Goal: Book appointment/travel/reservation

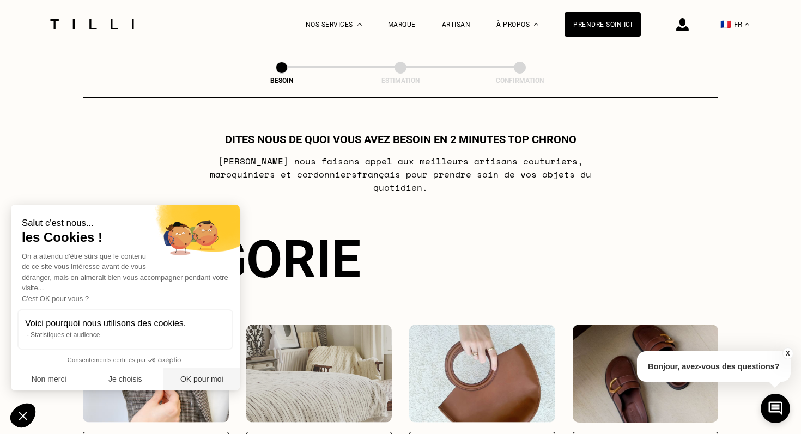
click at [189, 379] on button "OK pour moi" at bounding box center [201, 379] width 76 height 23
checkbox input "true"
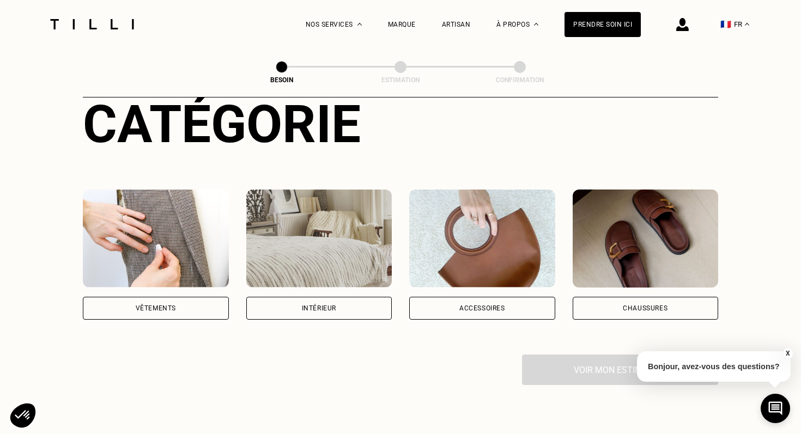
scroll to position [138, 0]
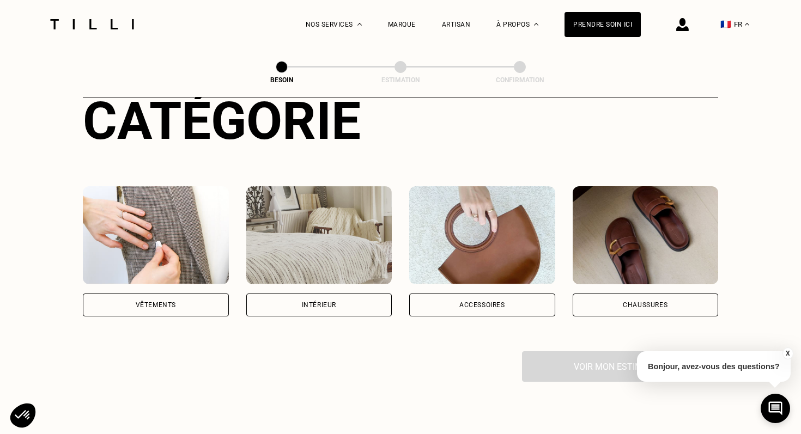
click at [195, 294] on div "Vêtements" at bounding box center [156, 305] width 146 height 23
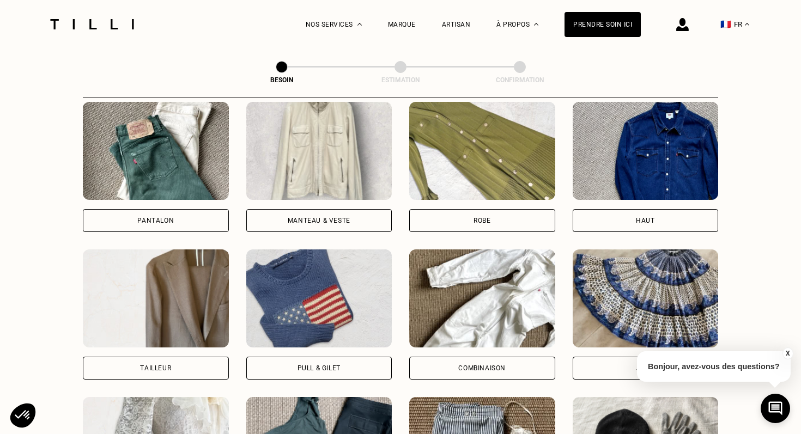
scroll to position [508, 0]
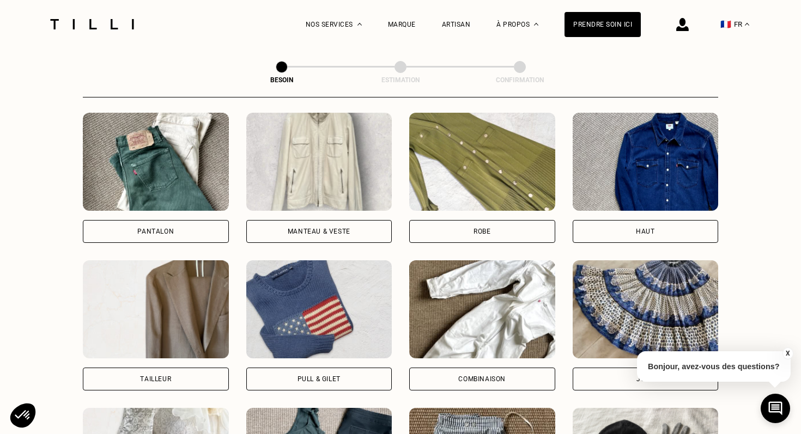
click at [343, 220] on div "Manteau & Veste" at bounding box center [319, 231] width 146 height 23
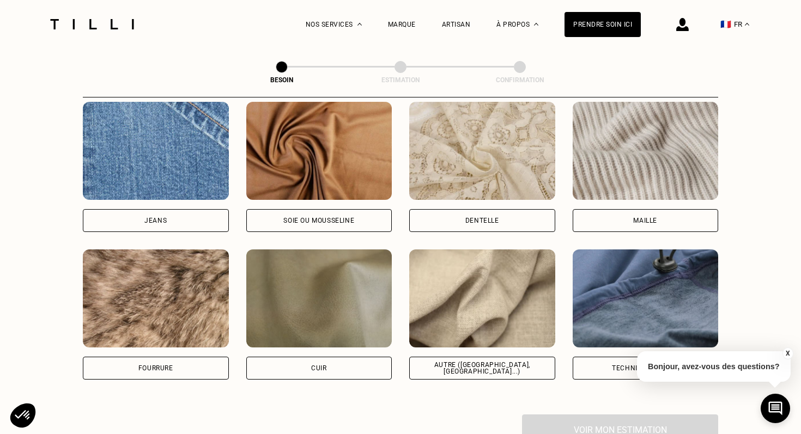
scroll to position [1162, 0]
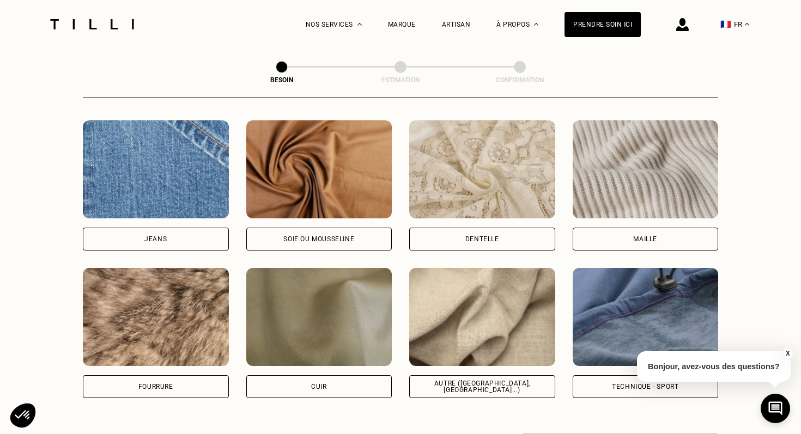
click at [511, 380] on div "Autre ([GEOGRAPHIC_DATA], [GEOGRAPHIC_DATA]...)" at bounding box center [481, 386] width 127 height 13
select select "FR"
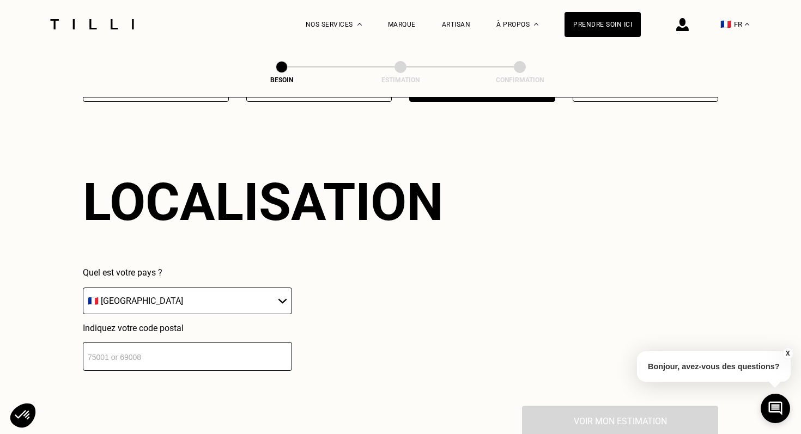
scroll to position [1461, 0]
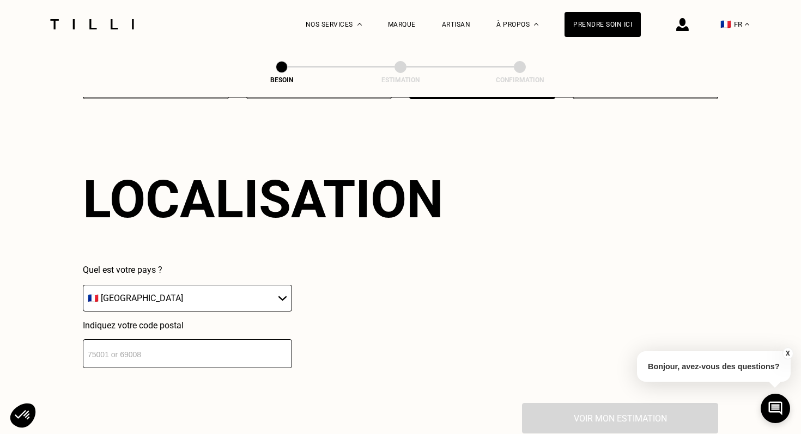
click at [257, 289] on select "🇩🇪 [GEOGRAPHIC_DATA] 🇦🇹 [GEOGRAPHIC_DATA] 🇧🇪 [GEOGRAPHIC_DATA] 🇧🇬 Bulgarie 🇨🇾 C…" at bounding box center [187, 298] width 209 height 27
click at [83, 285] on select "🇩🇪 [GEOGRAPHIC_DATA] 🇦🇹 [GEOGRAPHIC_DATA] 🇧🇪 [GEOGRAPHIC_DATA] 🇧🇬 Bulgarie 🇨🇾 C…" at bounding box center [187, 298] width 209 height 27
click at [203, 341] on input "number" at bounding box center [187, 353] width 209 height 29
type input "59000"
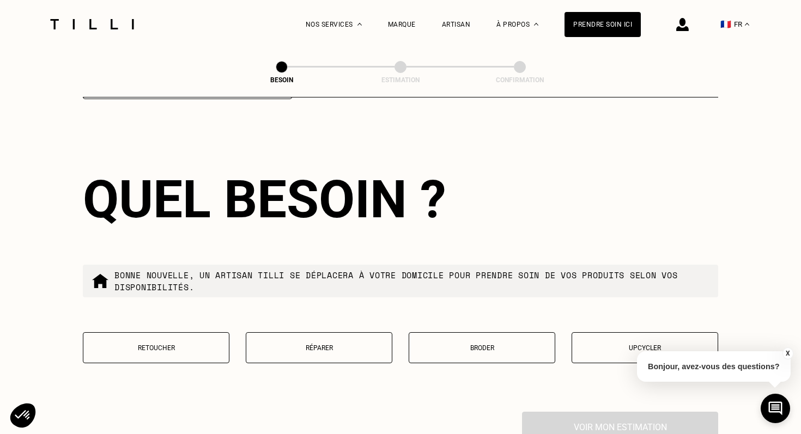
scroll to position [1732, 0]
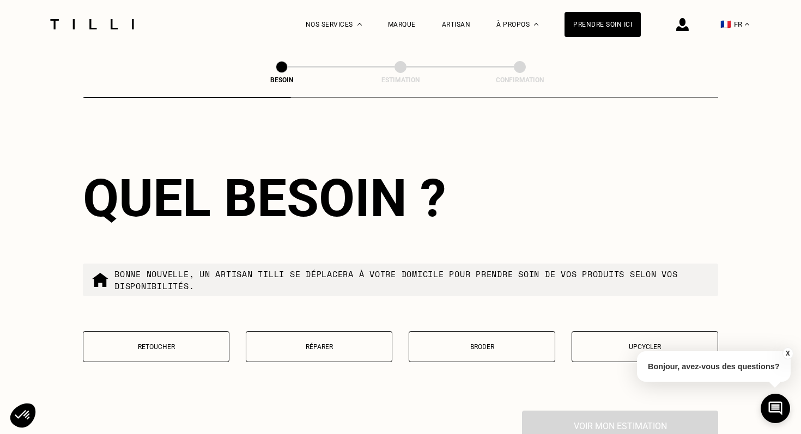
click at [163, 331] on button "Retoucher" at bounding box center [156, 346] width 147 height 31
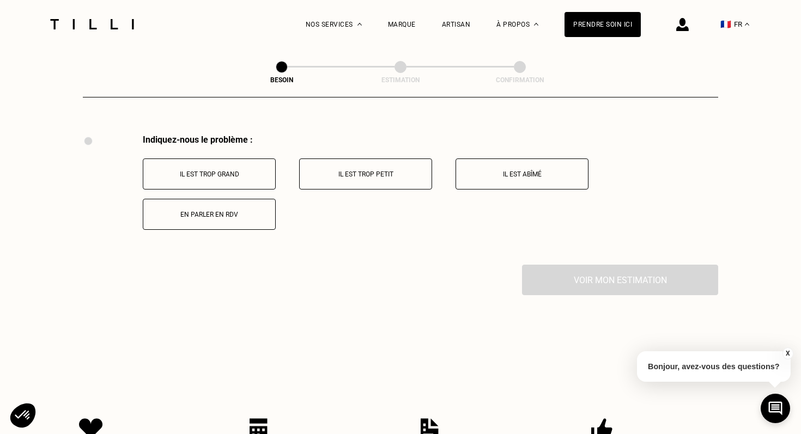
scroll to position [2009, 0]
click at [245, 170] on button "Il est trop grand" at bounding box center [209, 172] width 133 height 31
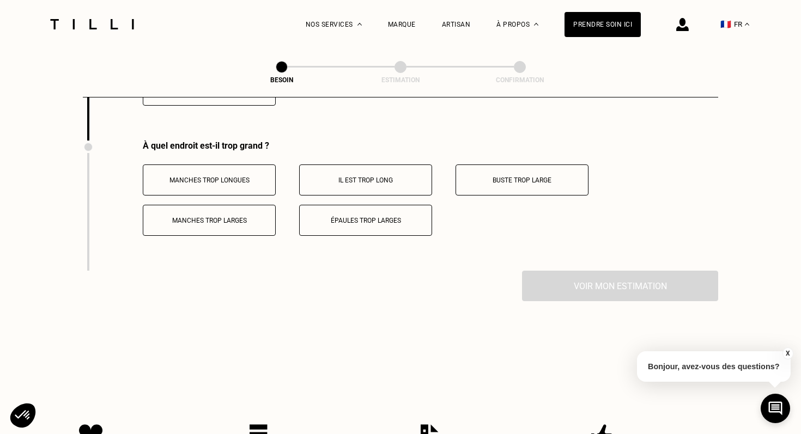
scroll to position [2140, 0]
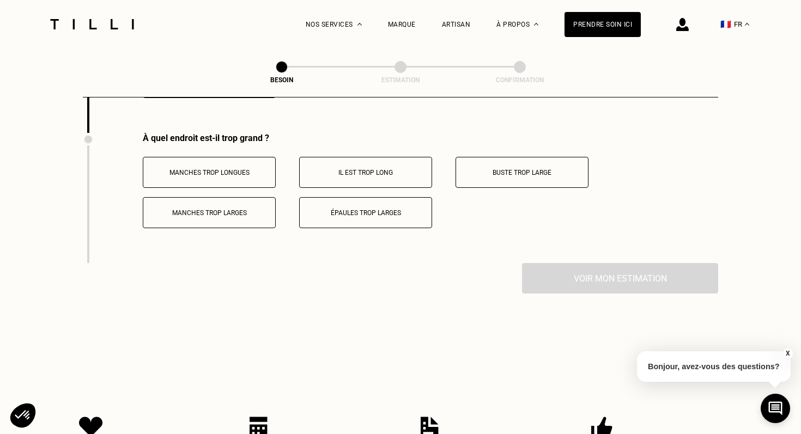
click at [387, 169] on button "Il est trop long" at bounding box center [365, 172] width 133 height 31
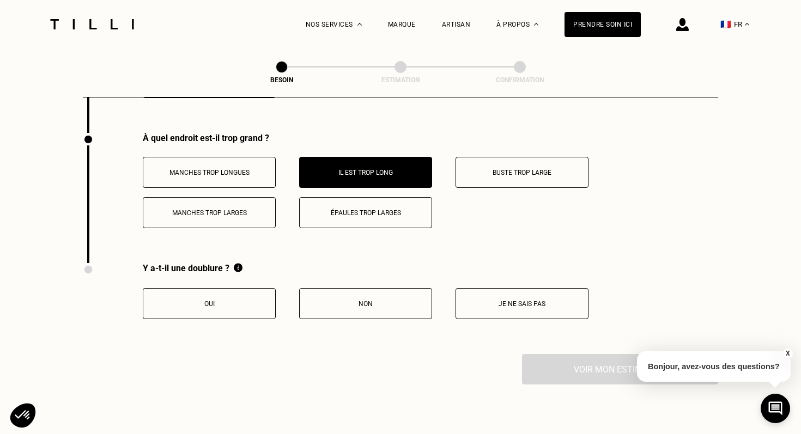
click at [223, 157] on button "Manches trop longues" at bounding box center [209, 172] width 133 height 31
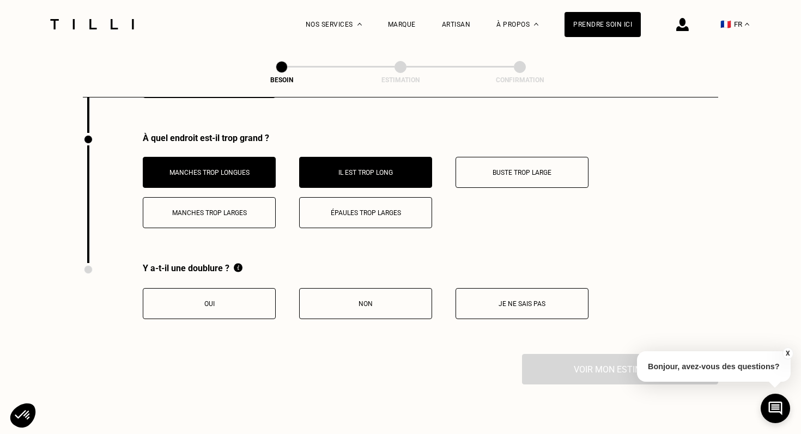
click at [244, 300] on p "Oui" at bounding box center [209, 304] width 121 height 8
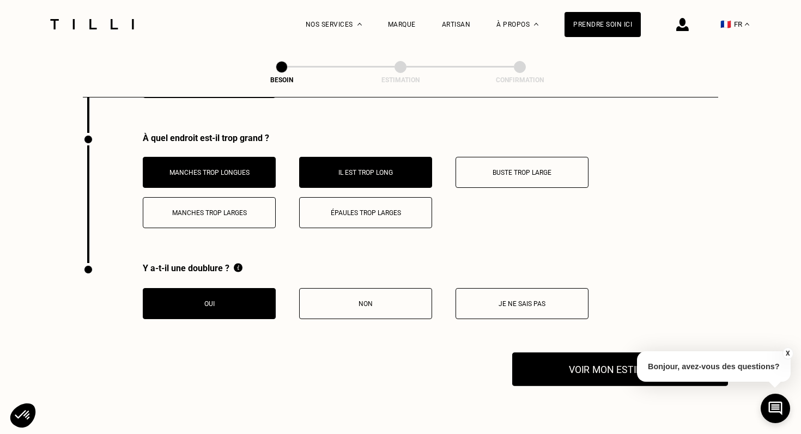
click at [554, 360] on button "Voir mon estimation" at bounding box center [620, 370] width 216 height 34
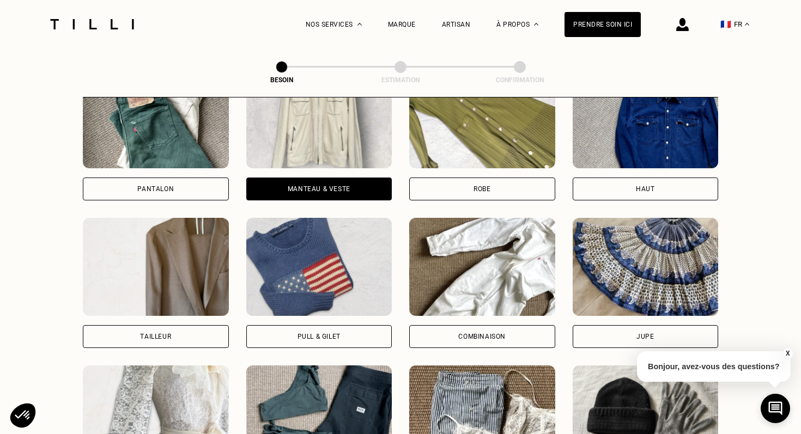
scroll to position [0, 0]
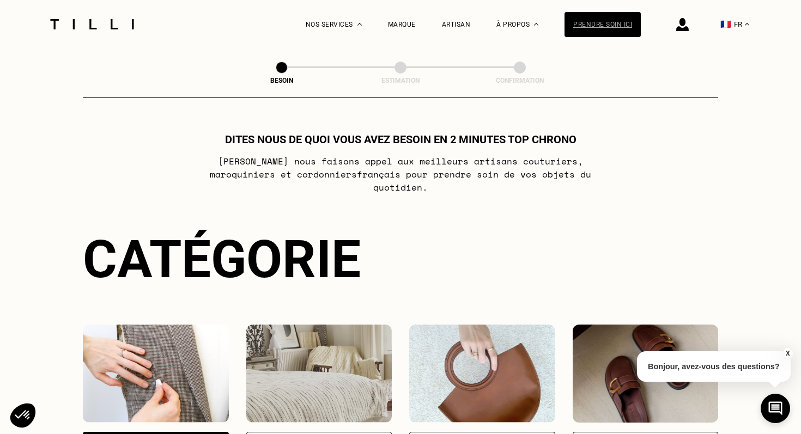
click at [603, 28] on div "Prendre soin ici" at bounding box center [602, 24] width 76 height 25
click at [628, 23] on div "Prendre soin ici" at bounding box center [602, 24] width 76 height 25
click at [604, 19] on div "Prendre soin ici" at bounding box center [602, 24] width 76 height 25
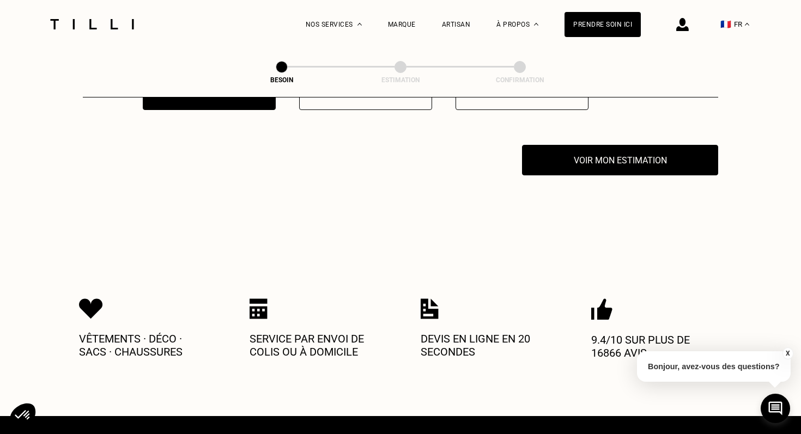
scroll to position [2335, 0]
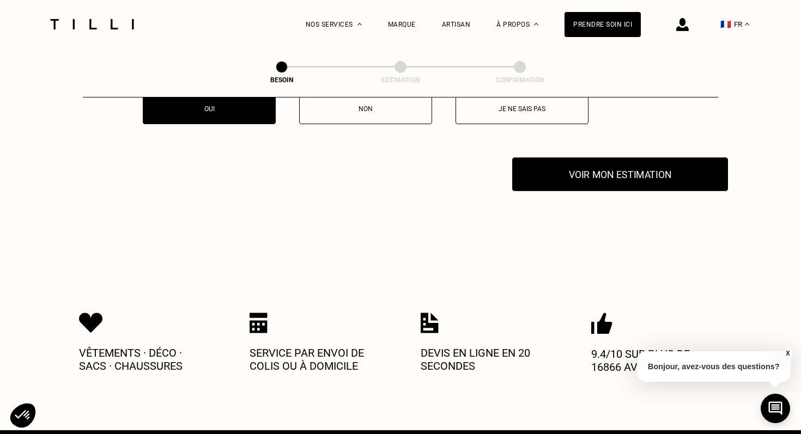
click at [602, 168] on button "Voir mon estimation" at bounding box center [620, 174] width 216 height 34
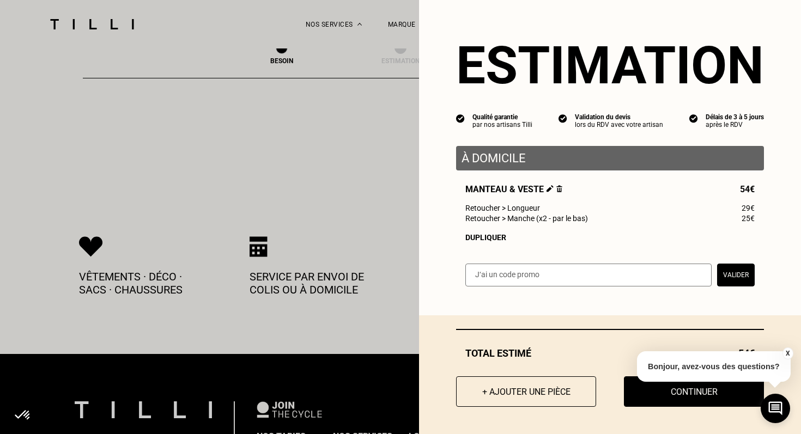
scroll to position [2414, 0]
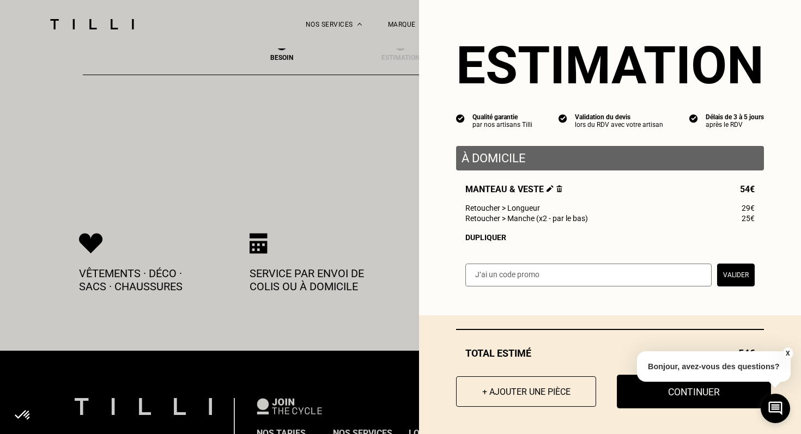
click at [657, 396] on button "Continuer" at bounding box center [694, 392] width 154 height 34
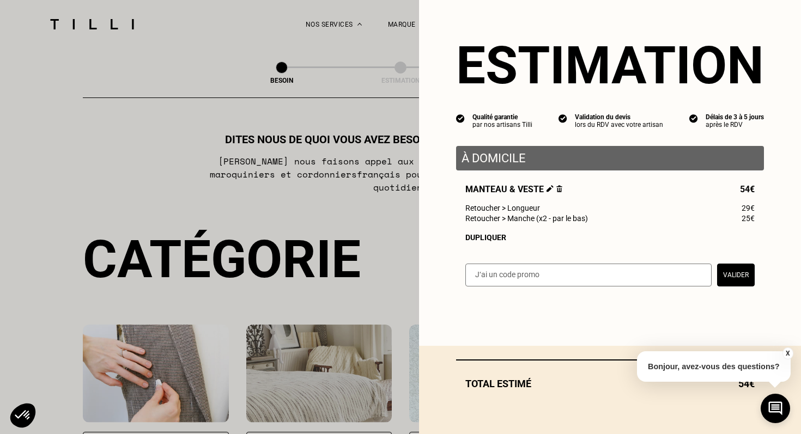
select select "FR"
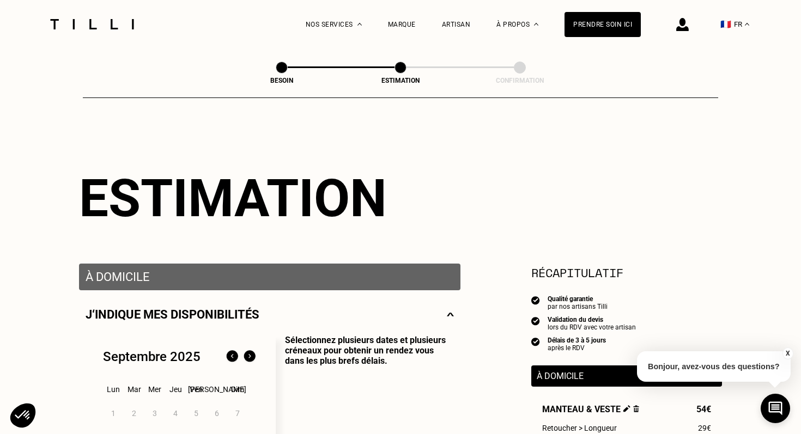
click at [788, 353] on button "X" at bounding box center [787, 354] width 11 height 12
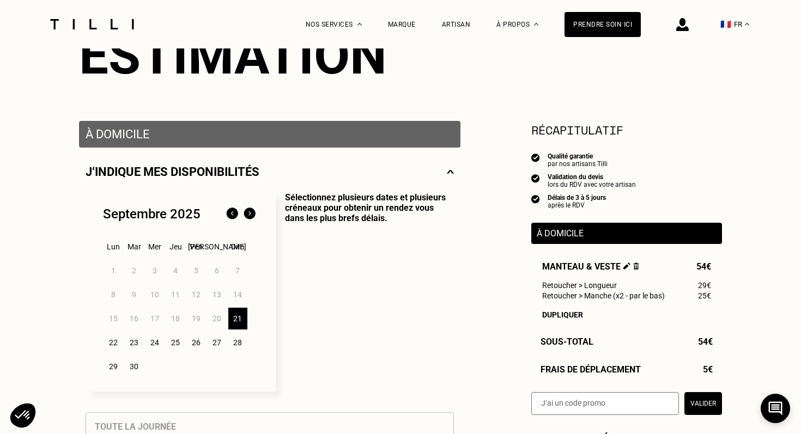
scroll to position [152, 0]
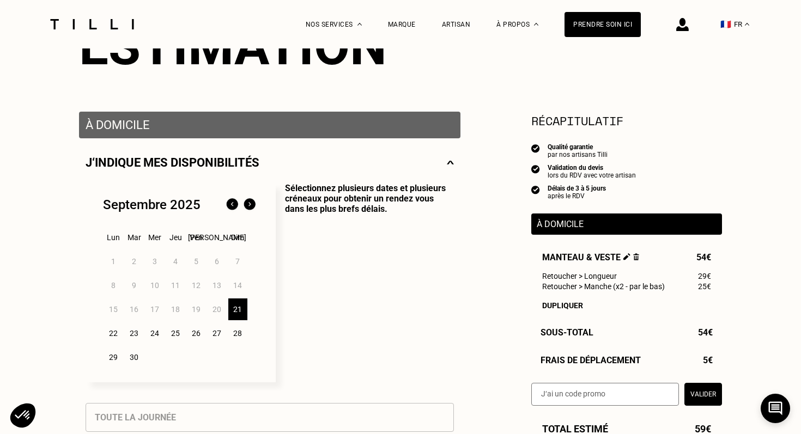
click at [198, 335] on div "26" at bounding box center [196, 334] width 19 height 22
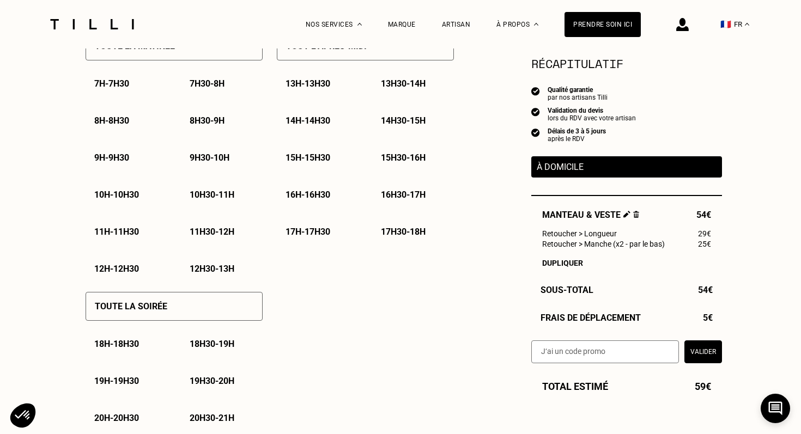
scroll to position [545, 0]
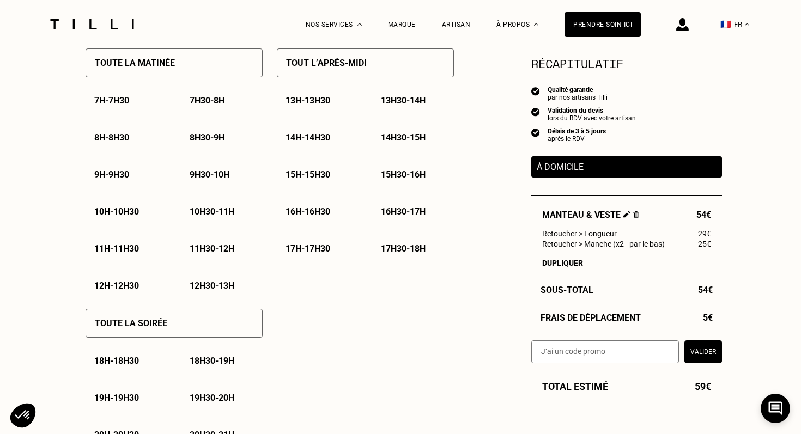
click at [403, 173] on p "15h30 - 16h" at bounding box center [403, 174] width 45 height 10
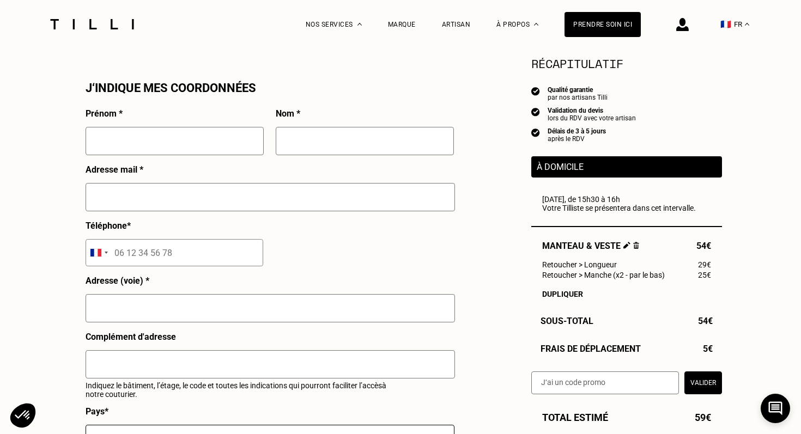
scroll to position [965, 0]
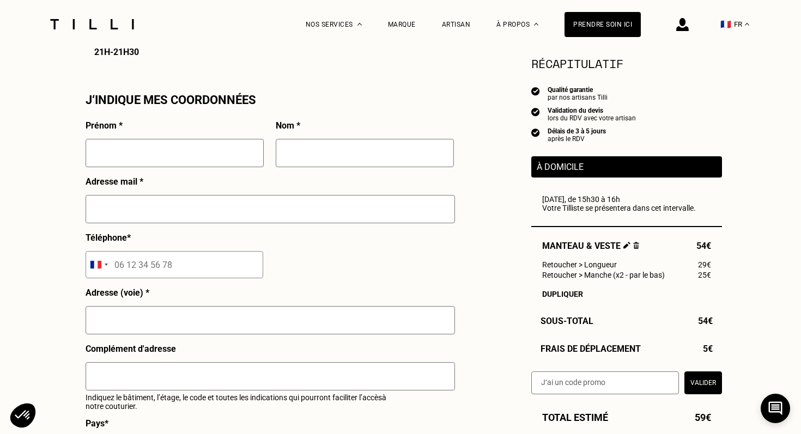
click at [226, 162] on input "text" at bounding box center [175, 153] width 178 height 28
type input "[PERSON_NAME]"
type input "Caux"
type input "[EMAIL_ADDRESS][DOMAIN_NAME]"
type input "07 50 82 33 71"
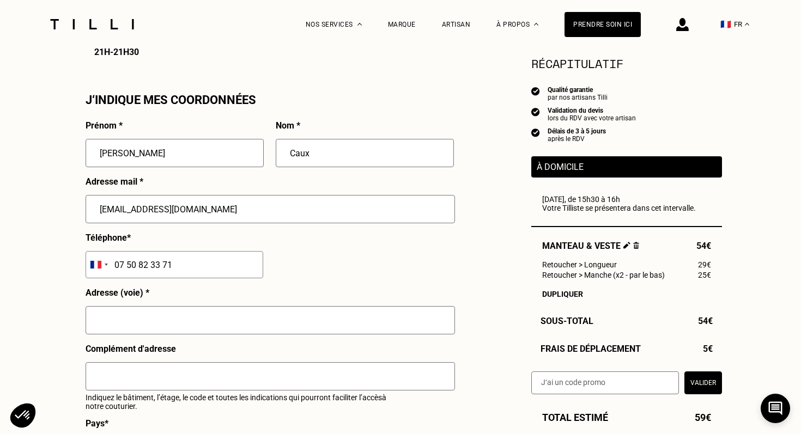
type input "[STREET_ADDRESS]"
type input "F010"
type input "LILLE"
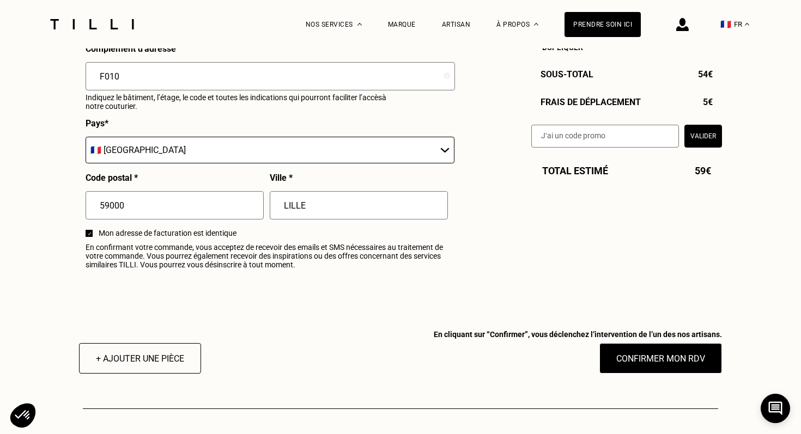
scroll to position [1276, 0]
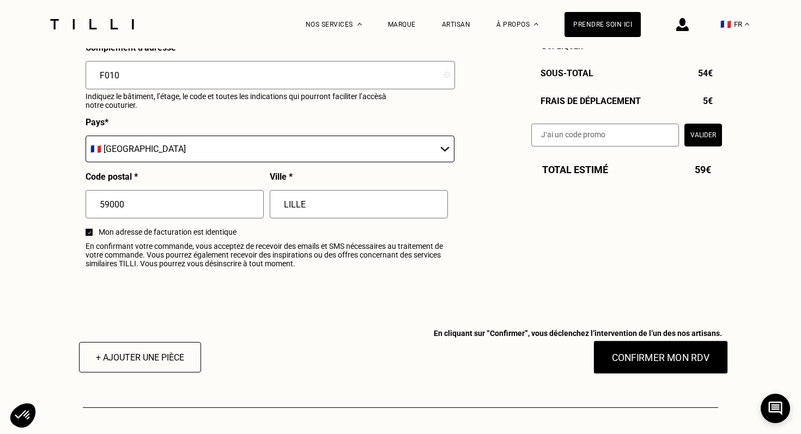
click at [625, 351] on button "Confirmer mon RDV" at bounding box center [660, 358] width 135 height 34
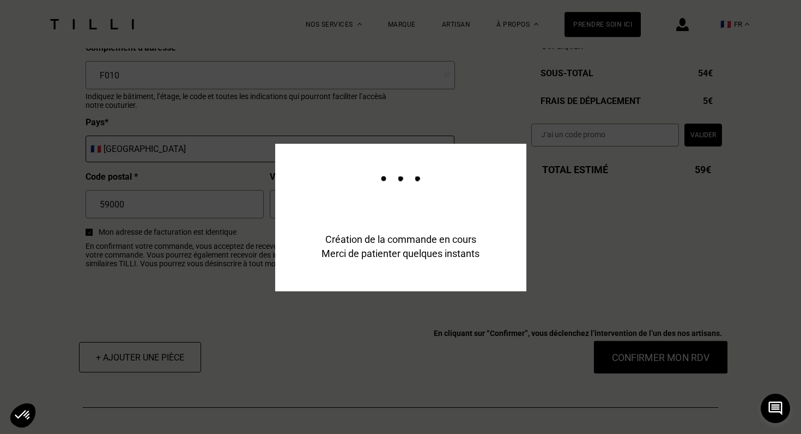
scroll to position [1302, 0]
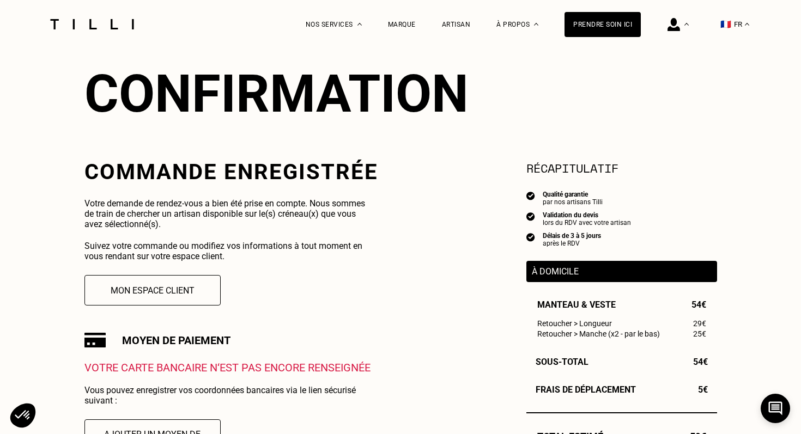
scroll to position [105, 0]
